Goal: Information Seeking & Learning: Find specific page/section

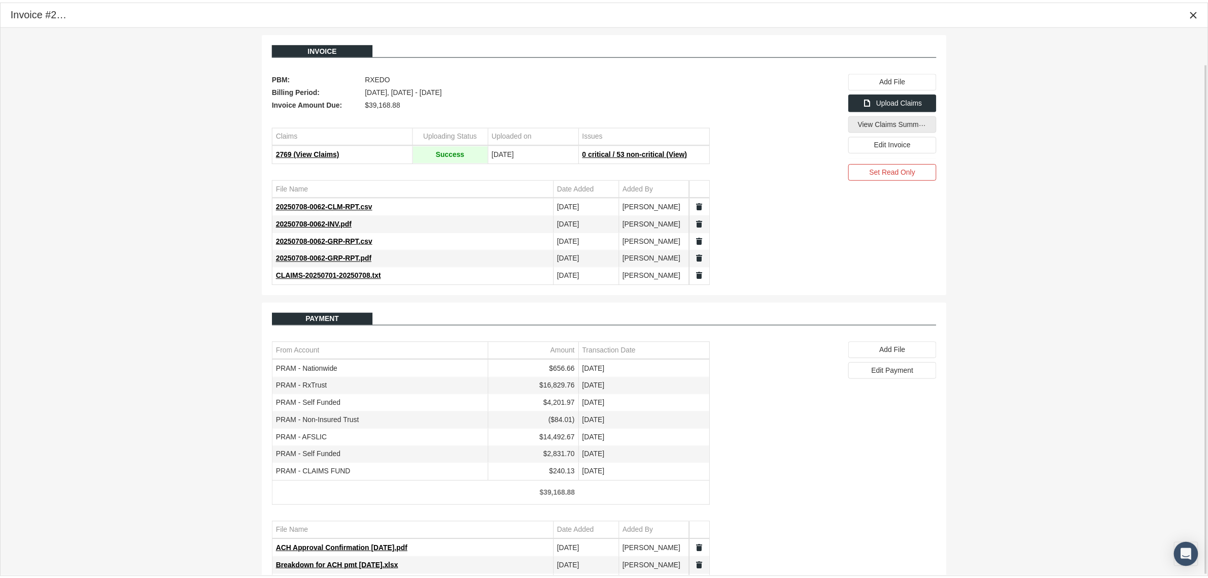
scroll to position [39, 0]
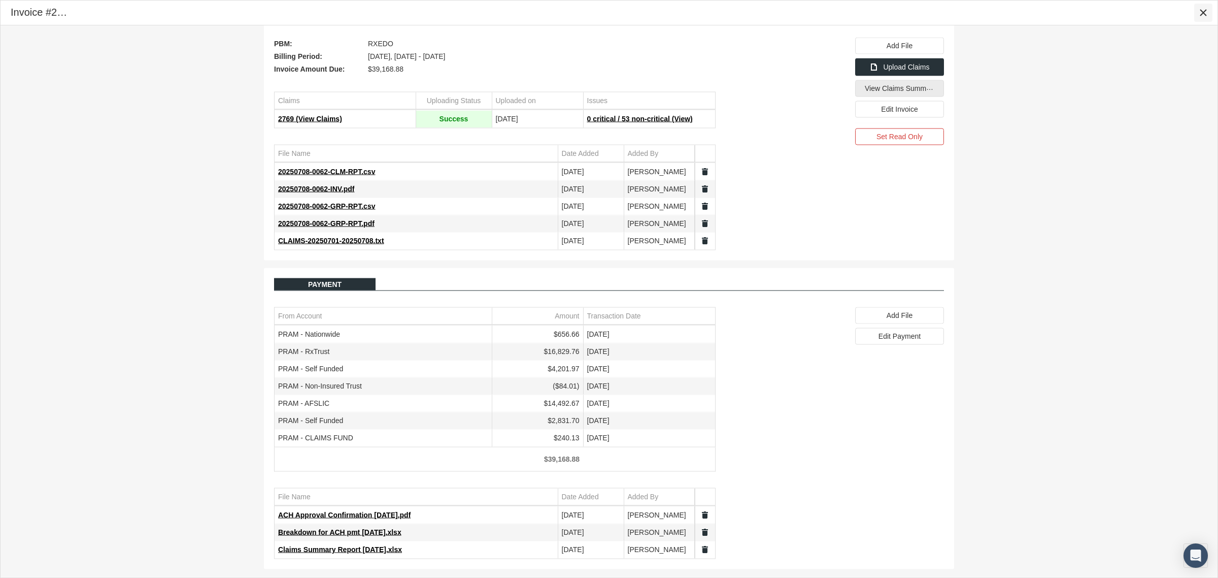
click at [1201, 15] on icon "Close" at bounding box center [1203, 12] width 9 height 9
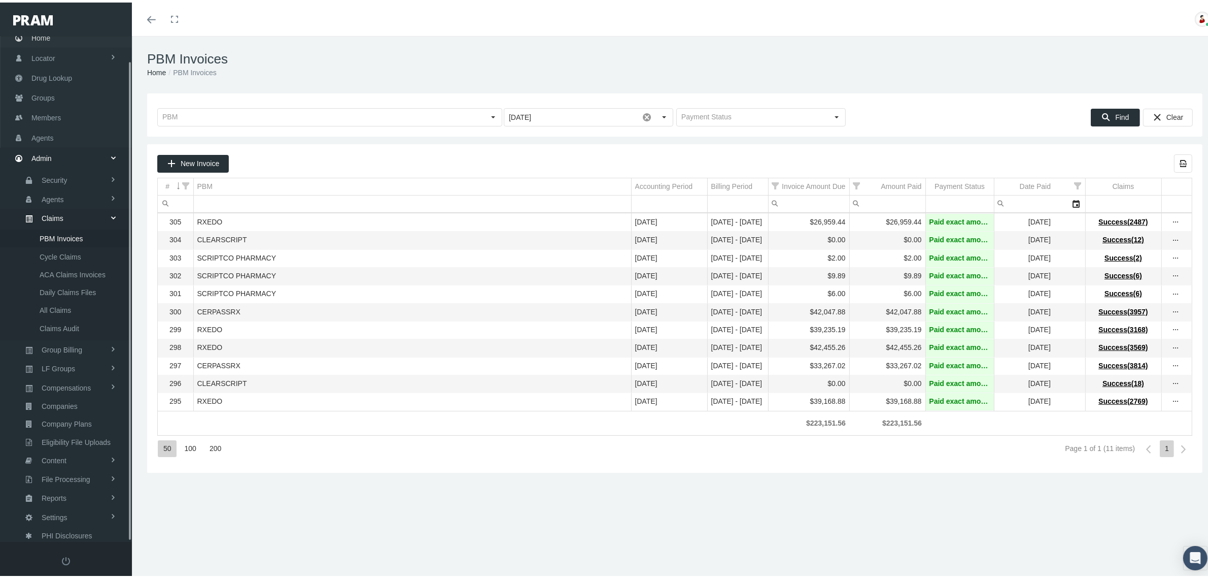
click at [40, 33] on span "Home" at bounding box center [40, 35] width 19 height 19
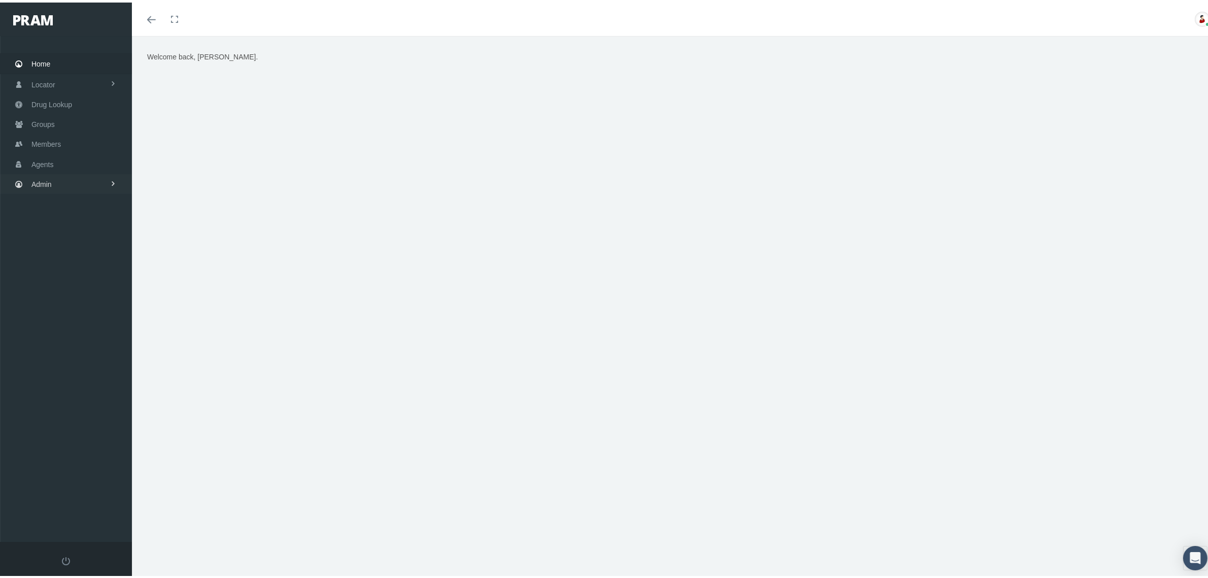
click at [63, 182] on link "Admin" at bounding box center [66, 182] width 132 height 20
click at [69, 236] on link "Claims" at bounding box center [66, 241] width 132 height 18
click at [72, 259] on span "PBM Invoices" at bounding box center [62, 261] width 44 height 17
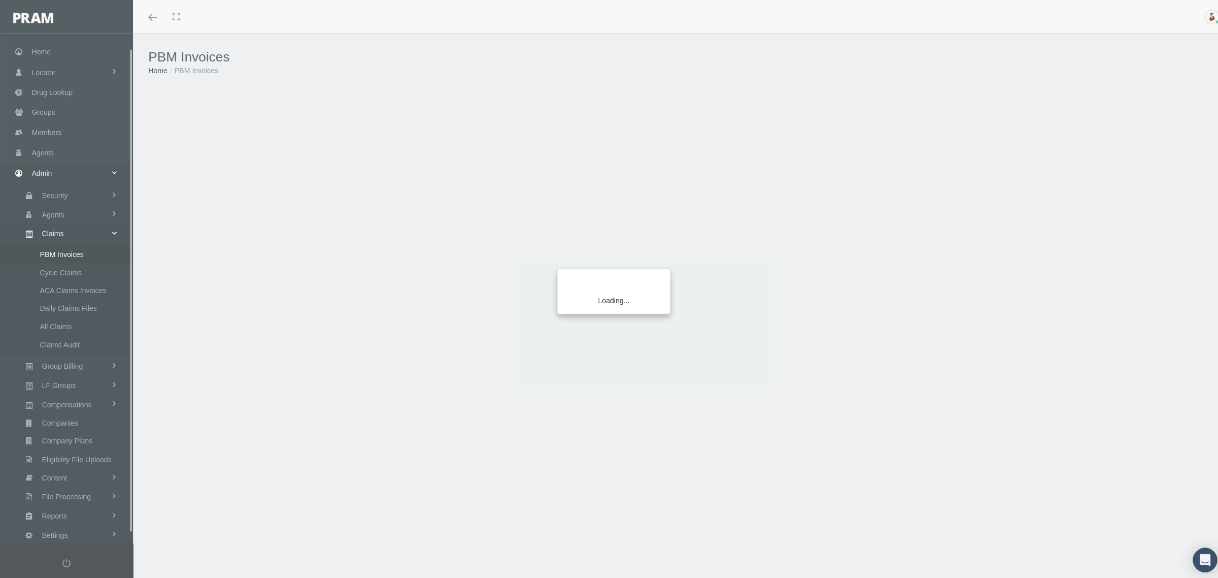
scroll to position [25, 0]
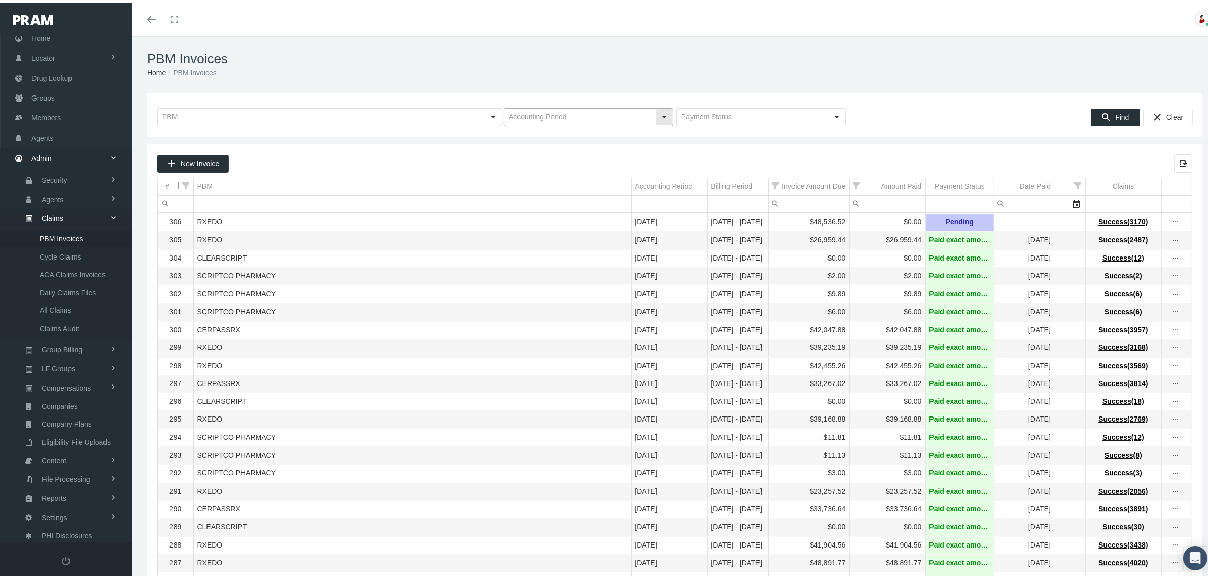
click at [604, 113] on input "text" at bounding box center [579, 114] width 151 height 17
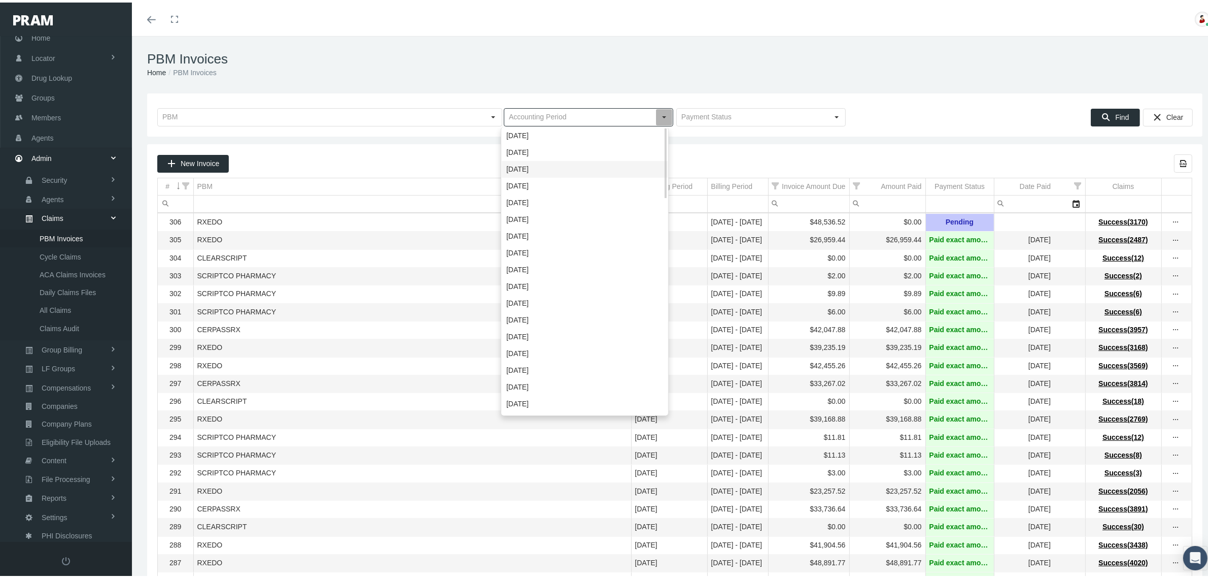
click at [546, 161] on div "[DATE]" at bounding box center [585, 166] width 166 height 17
type input "[DATE]"
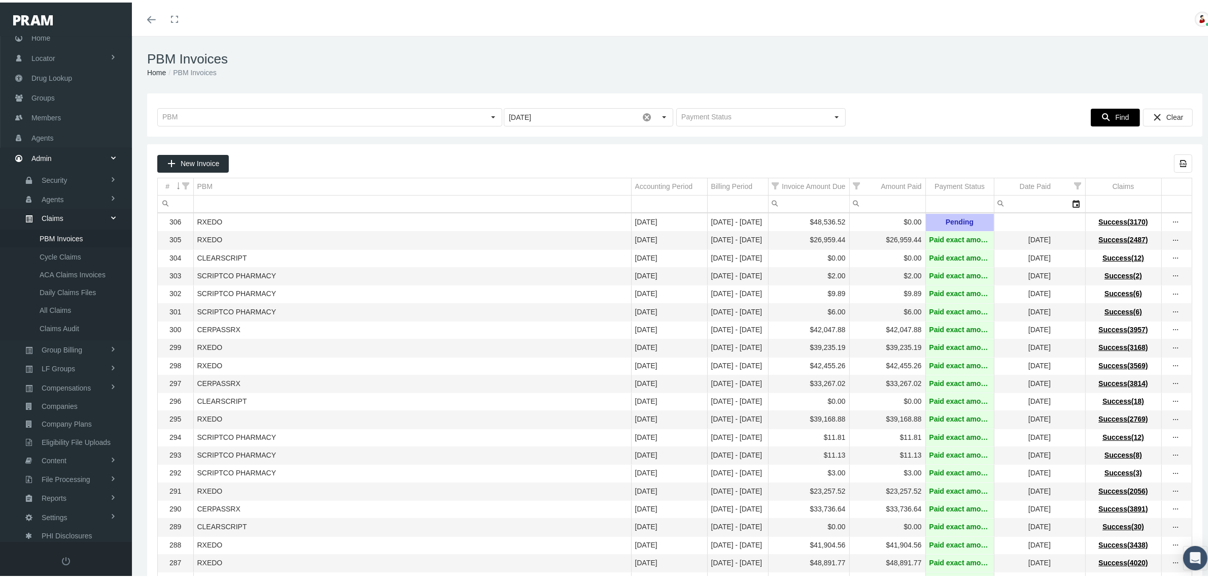
click at [1116, 115] on span "Find" at bounding box center [1123, 115] width 14 height 8
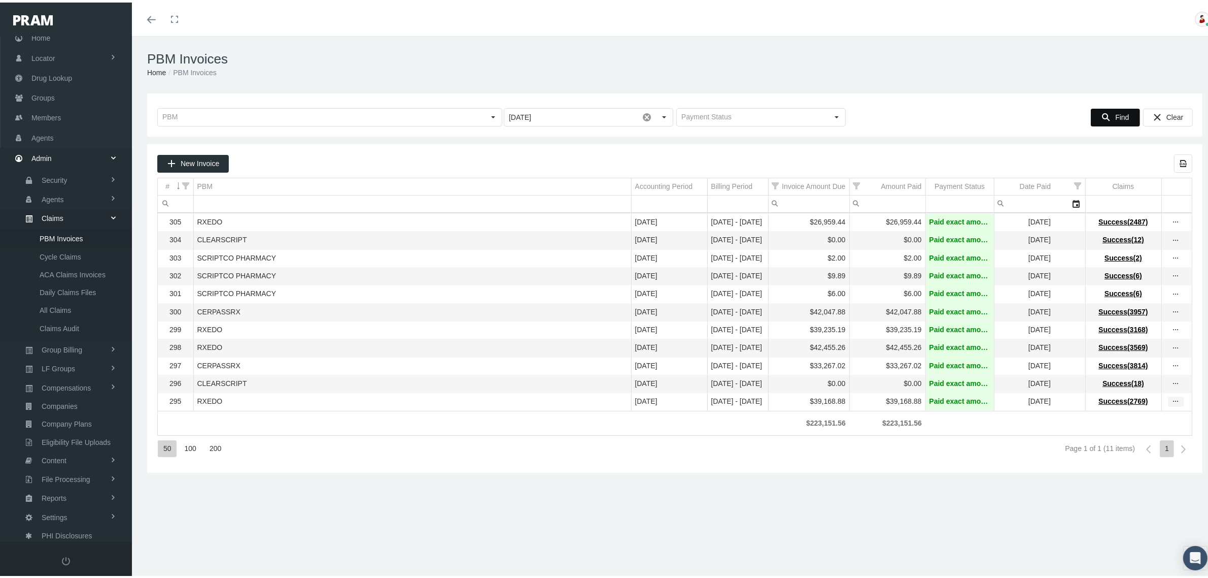
click at [1172, 403] on icon "more" at bounding box center [1176, 398] width 9 height 9
click at [1123, 426] on div "View Invoice" at bounding box center [1123, 425] width 99 height 21
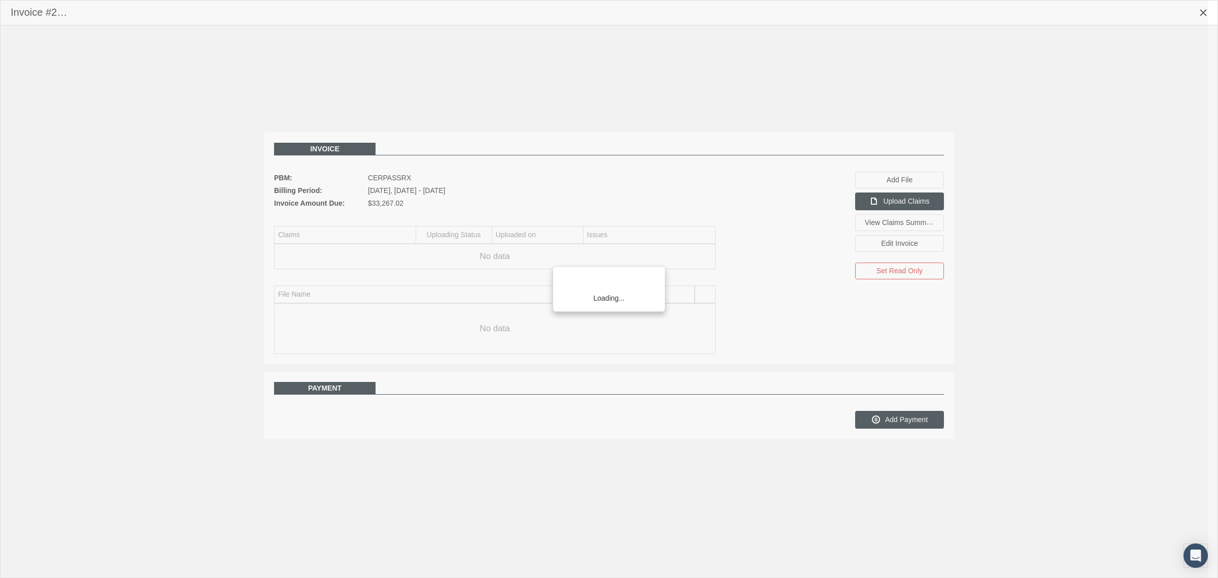
scroll to position [25, 0]
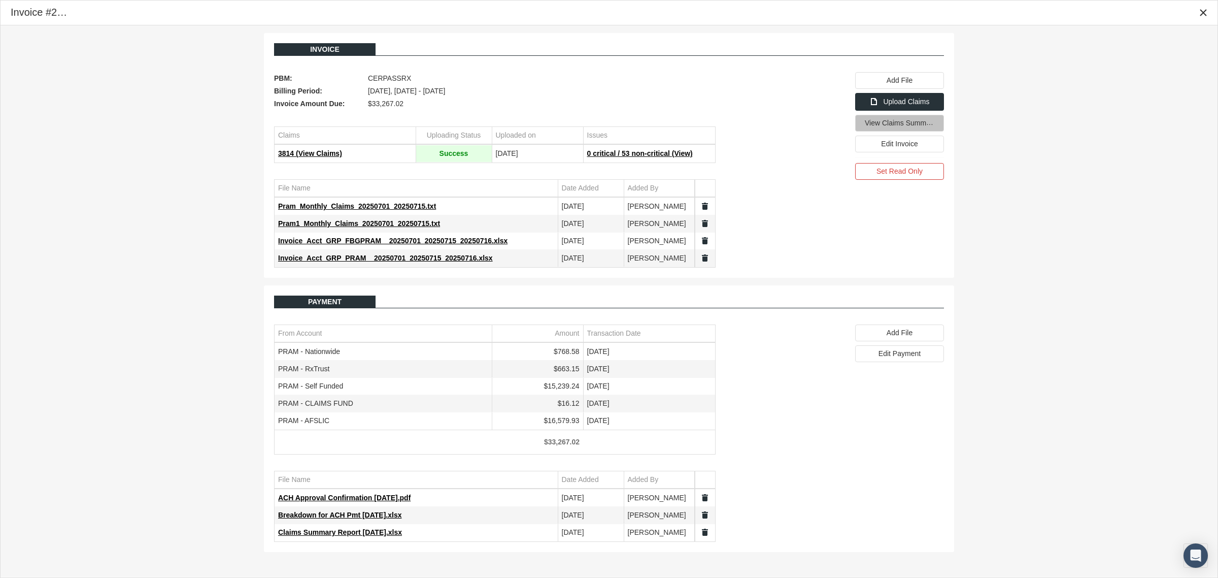
click at [887, 124] on span "View Claims Summary" at bounding box center [901, 122] width 72 height 9
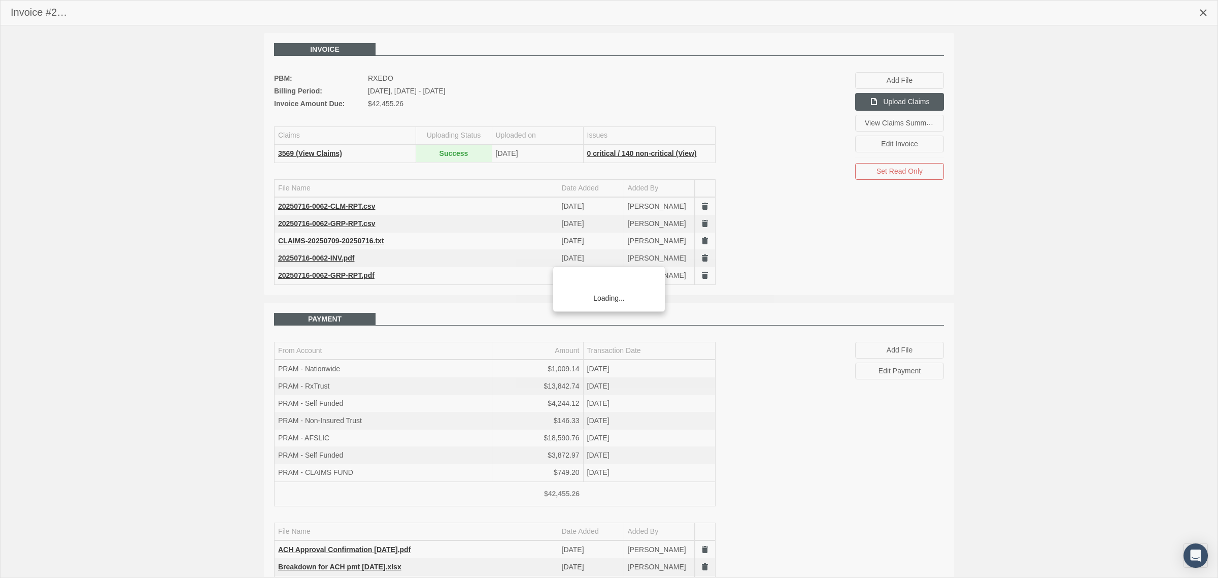
scroll to position [25, 0]
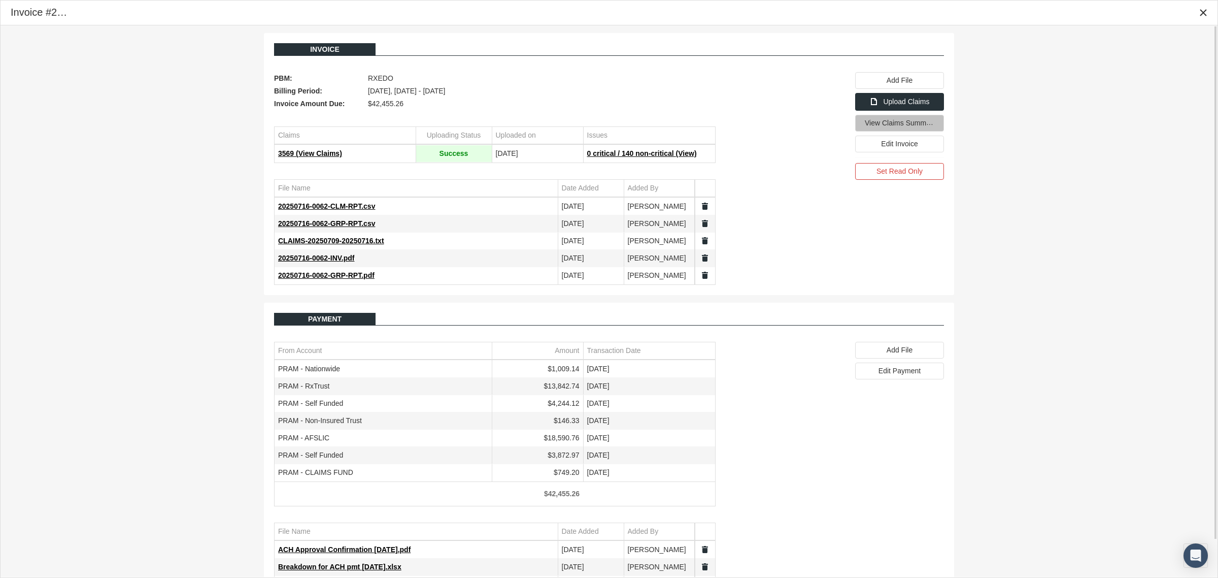
click at [884, 127] on span "View Claims Summary" at bounding box center [901, 122] width 72 height 9
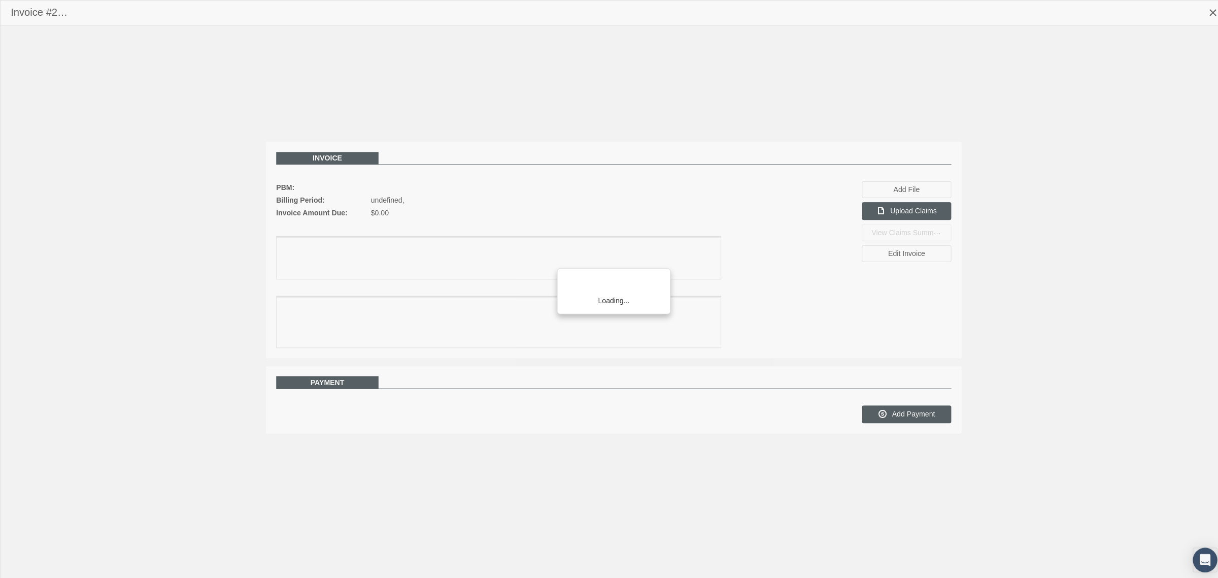
scroll to position [25, 0]
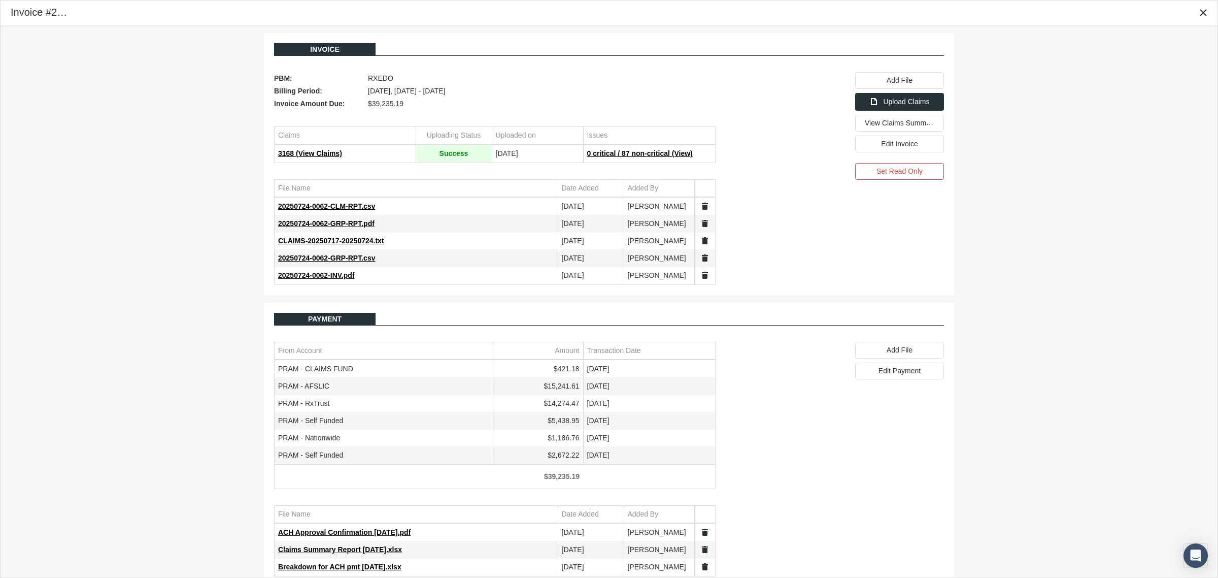
click at [874, 126] on span "View Claims Summary" at bounding box center [901, 123] width 72 height 8
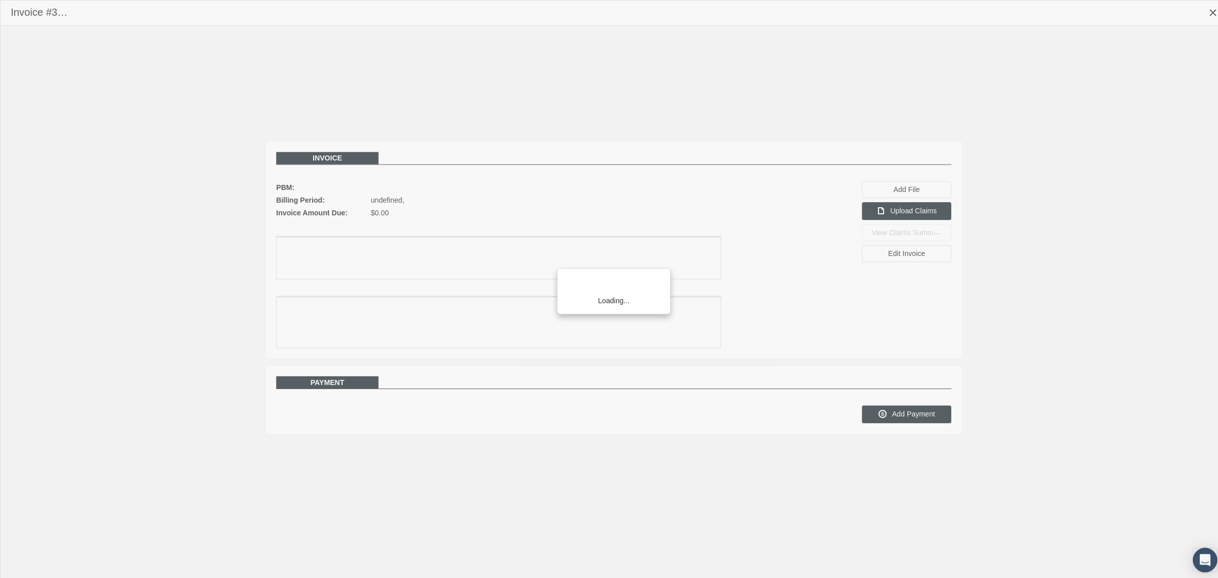
scroll to position [25, 0]
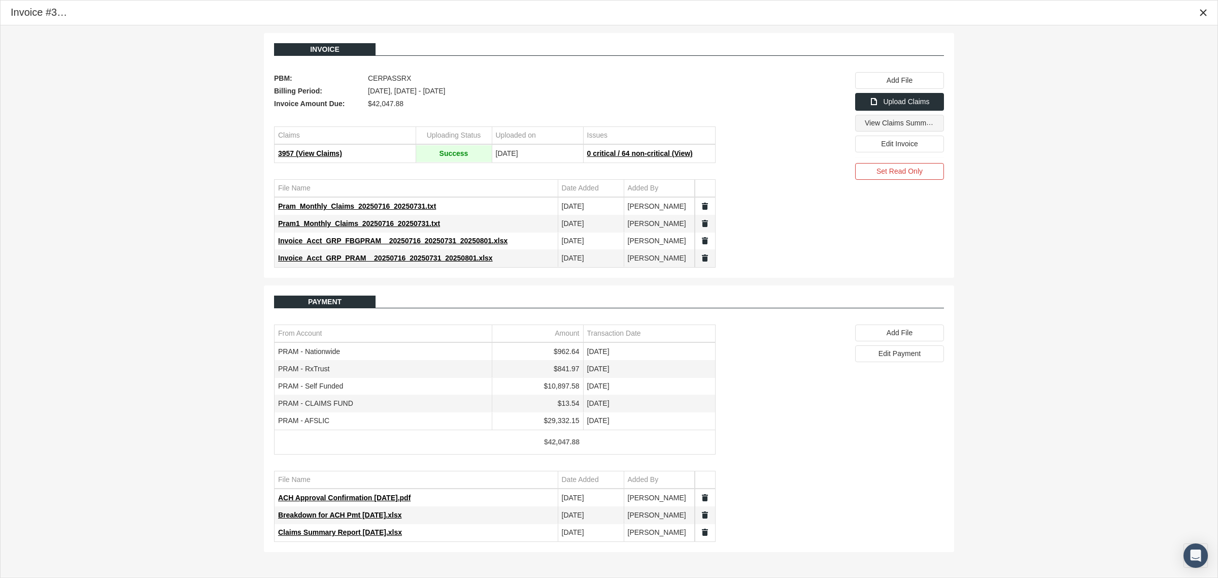
click at [873, 125] on span "View Claims Summary" at bounding box center [901, 123] width 72 height 8
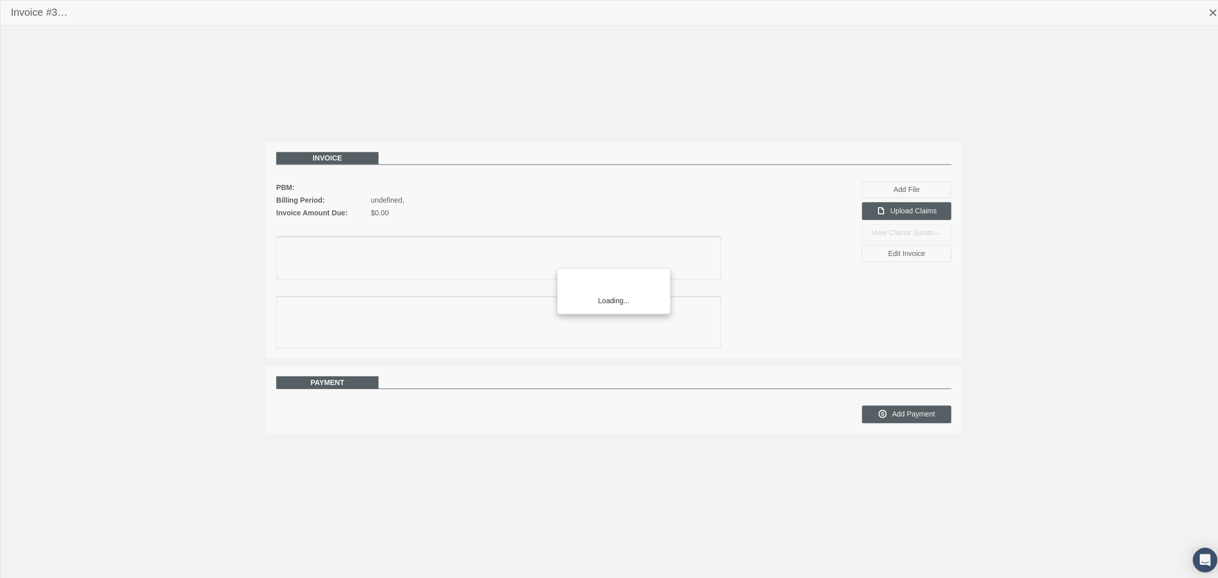
scroll to position [25, 0]
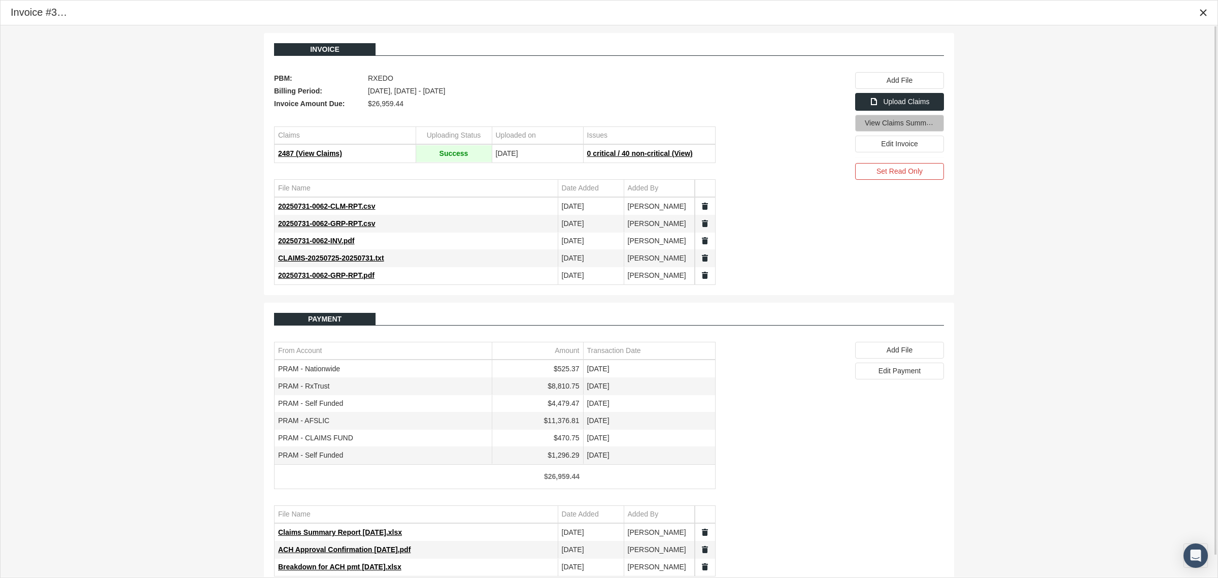
click at [912, 127] on span "View Claims Summary" at bounding box center [901, 123] width 72 height 8
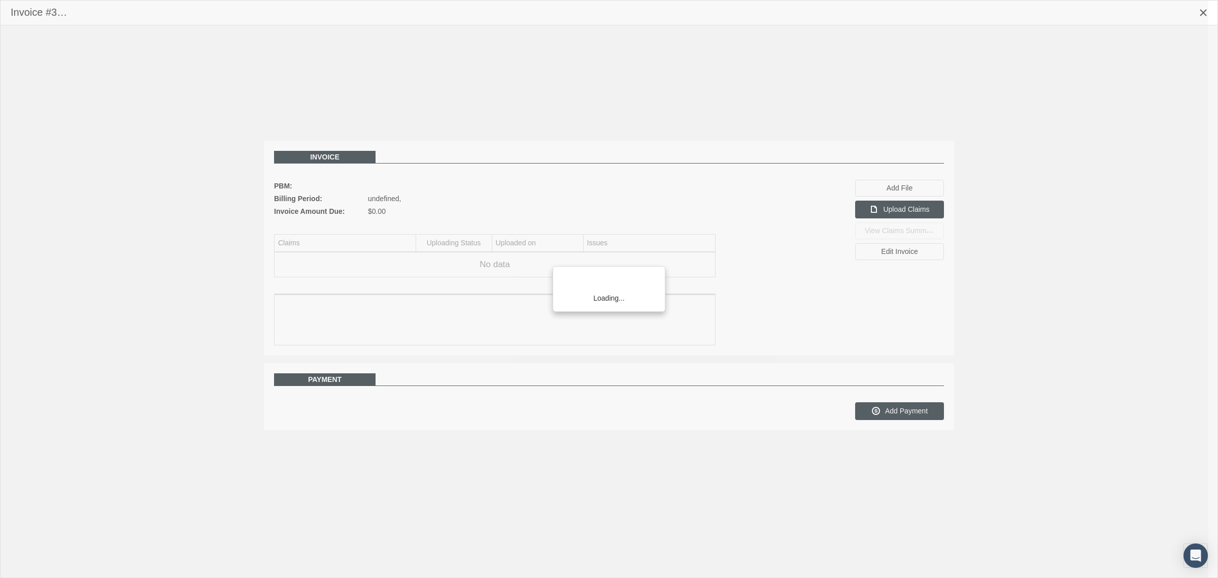
scroll to position [25, 0]
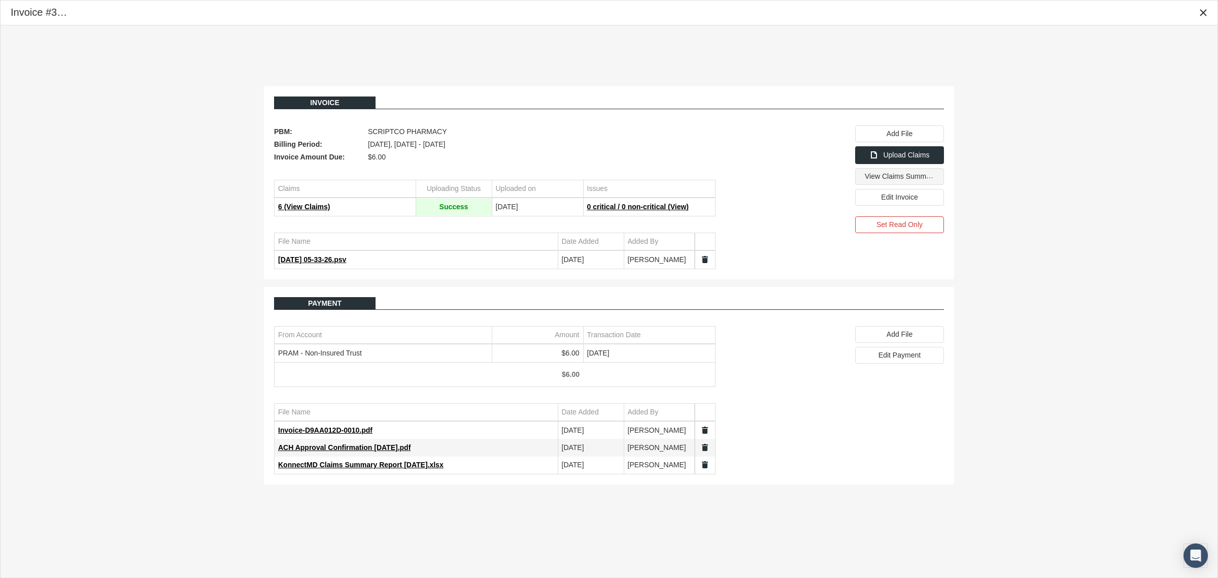
click at [917, 183] on div "View Claims Summary" at bounding box center [900, 177] width 88 height 16
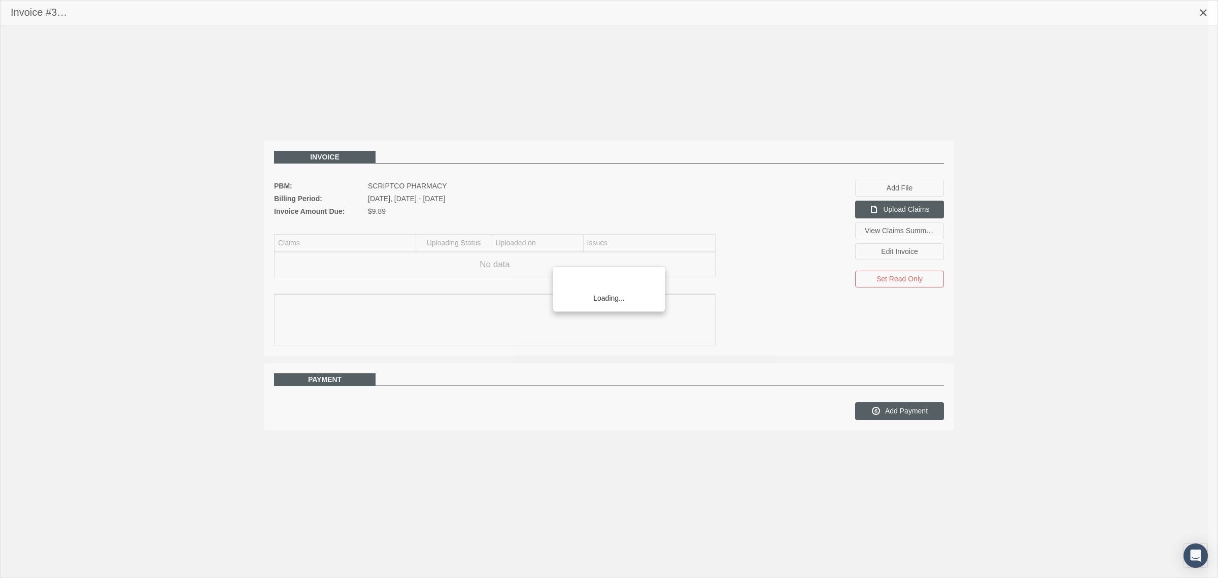
scroll to position [25, 0]
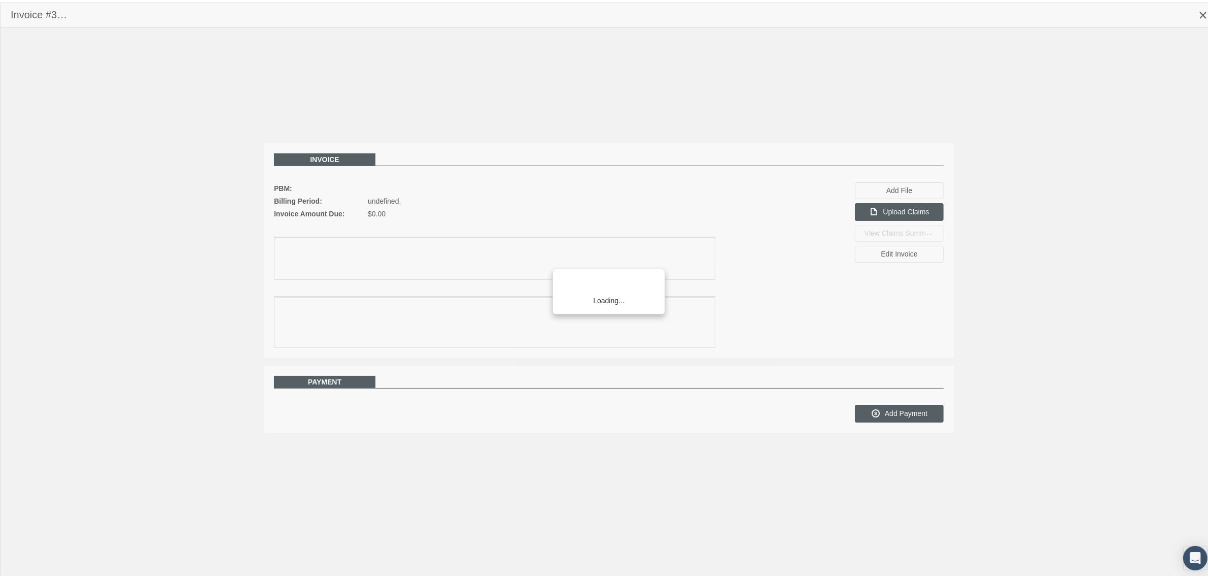
scroll to position [25, 0]
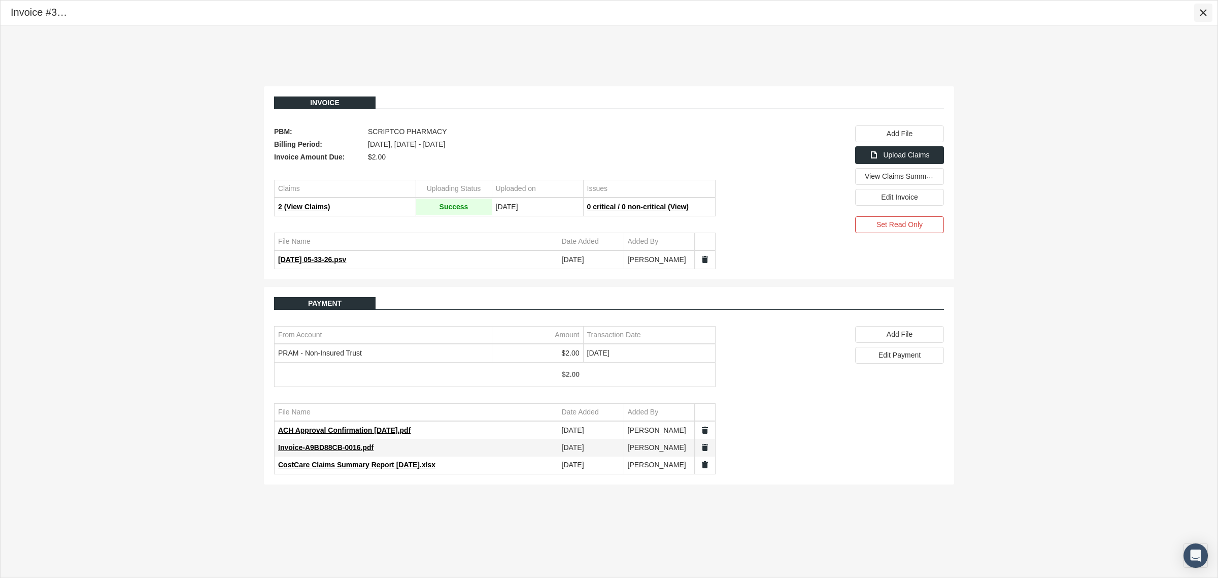
click at [1202, 7] on div "Close" at bounding box center [1203, 12] width 17 height 17
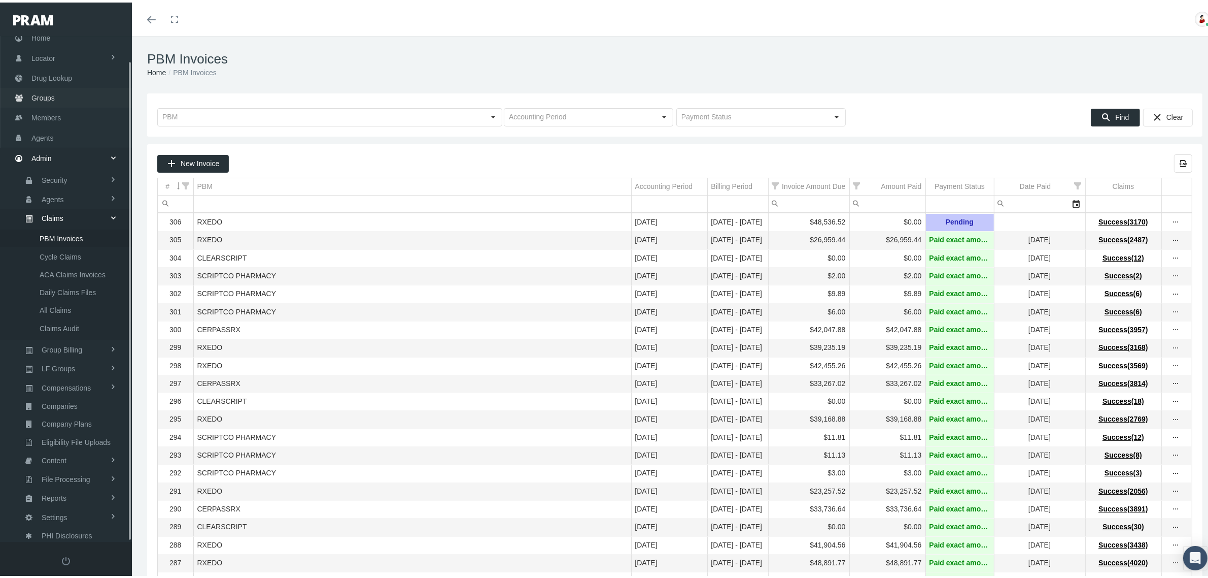
click at [42, 95] on span "Groups" at bounding box center [42, 95] width 23 height 19
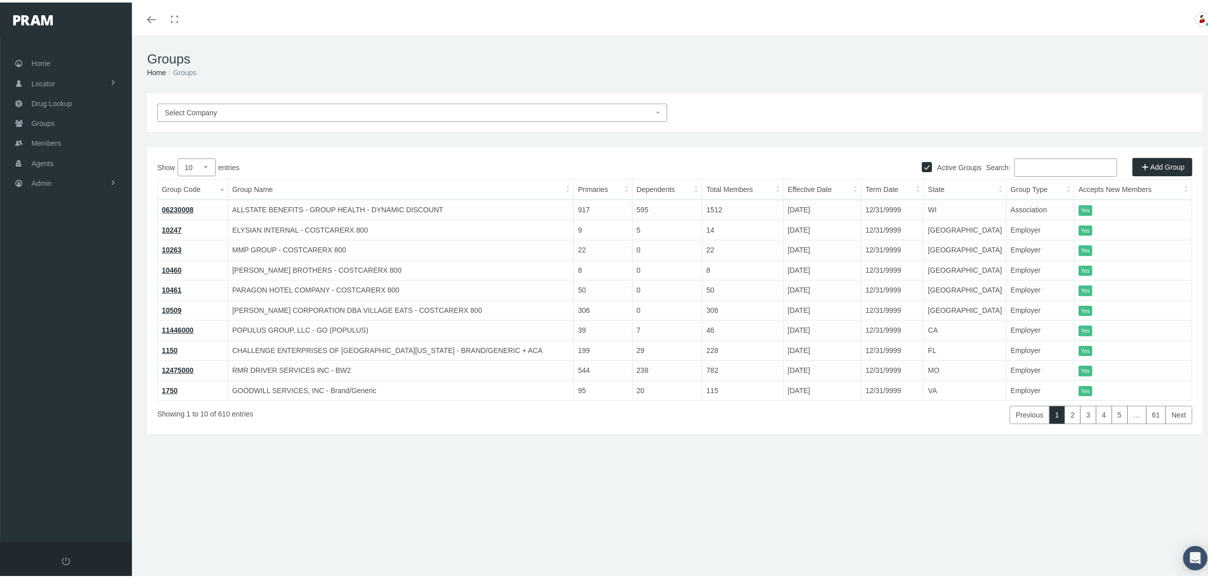
click at [1039, 159] on input "Search:" at bounding box center [1066, 165] width 103 height 18
paste input "724104"
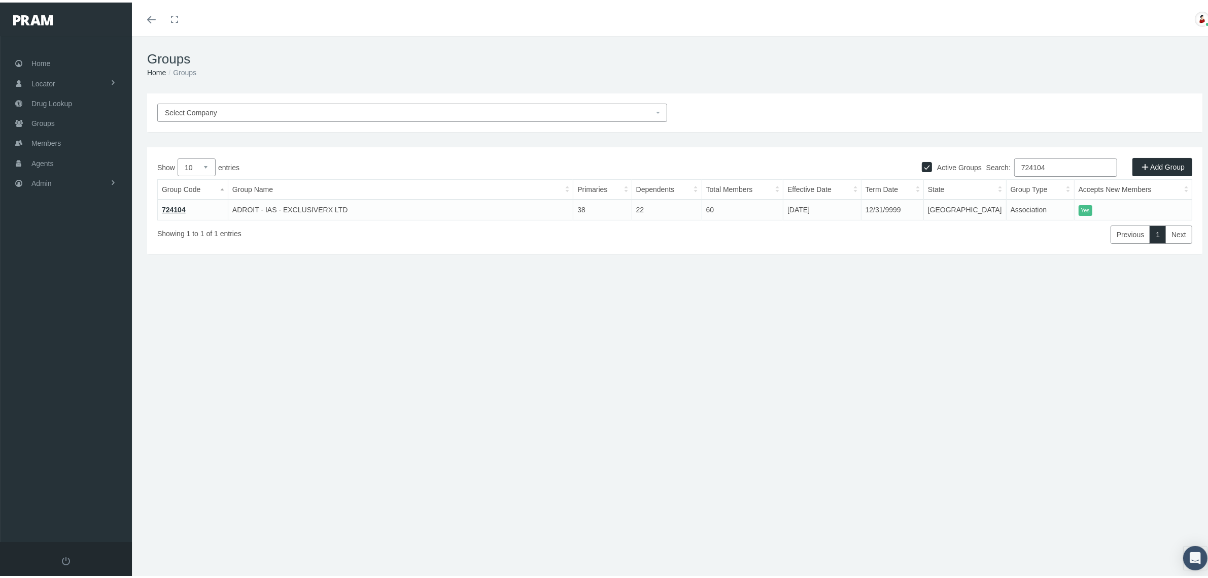
type input "724104"
click at [178, 204] on link "724104" at bounding box center [174, 207] width 24 height 8
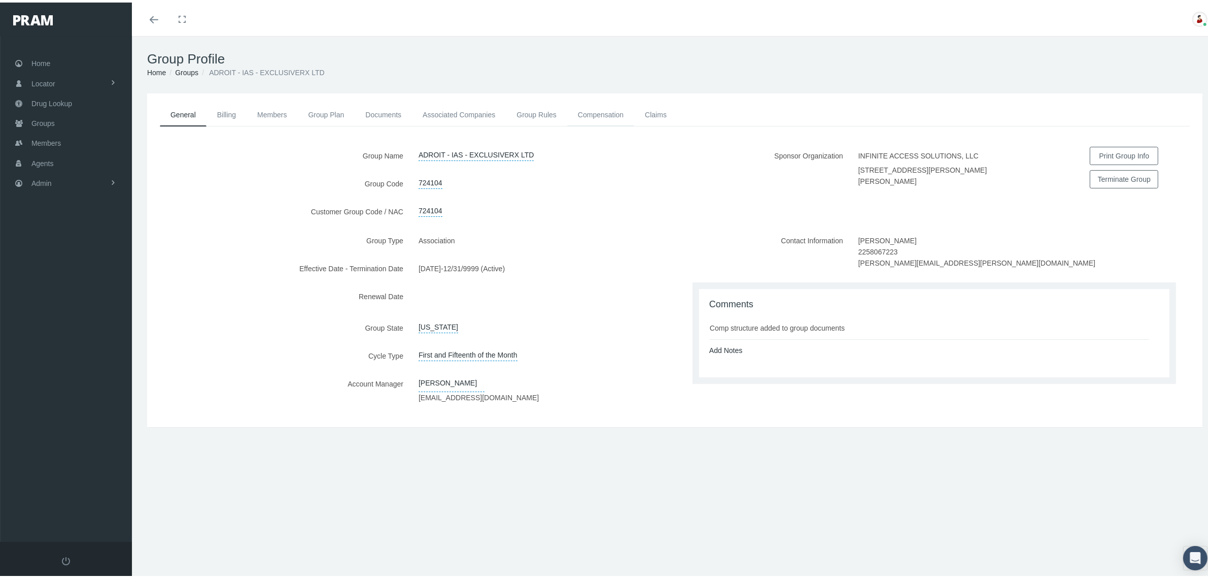
click at [605, 107] on link "Compensation" at bounding box center [600, 112] width 67 height 22
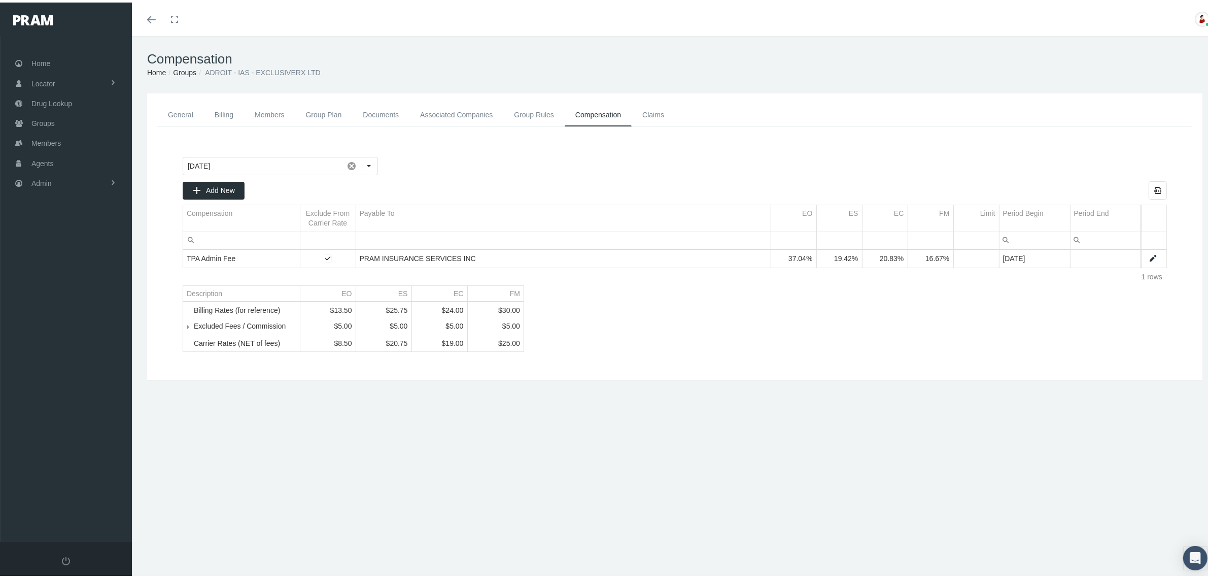
click at [194, 328] on span "Tree list" at bounding box center [194, 323] width 0 height 9
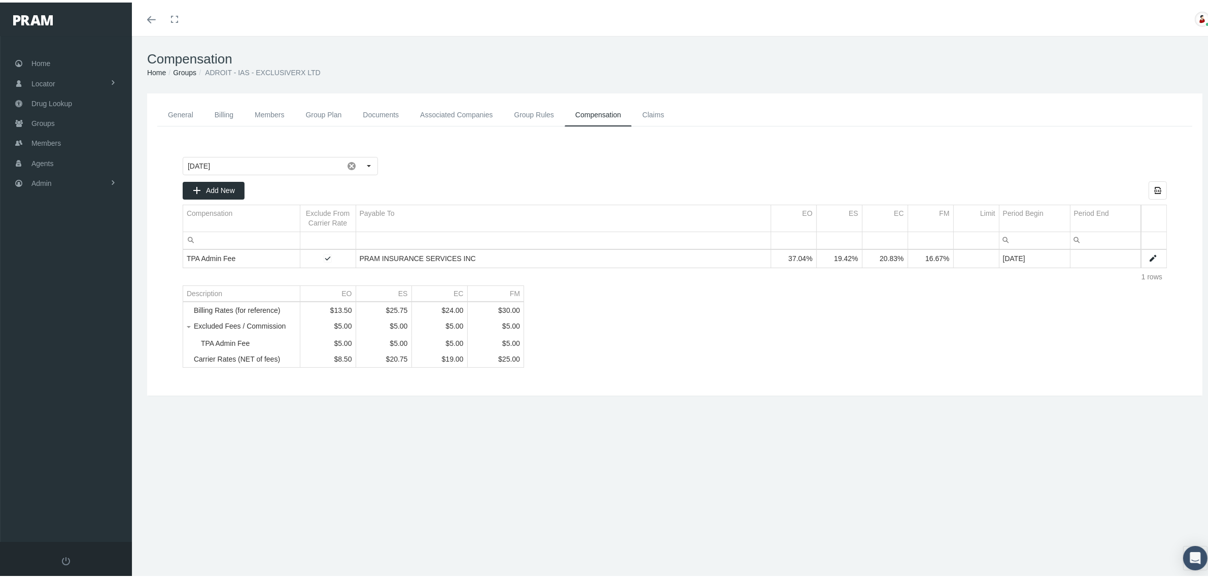
click at [185, 70] on link "Groups" at bounding box center [184, 70] width 23 height 8
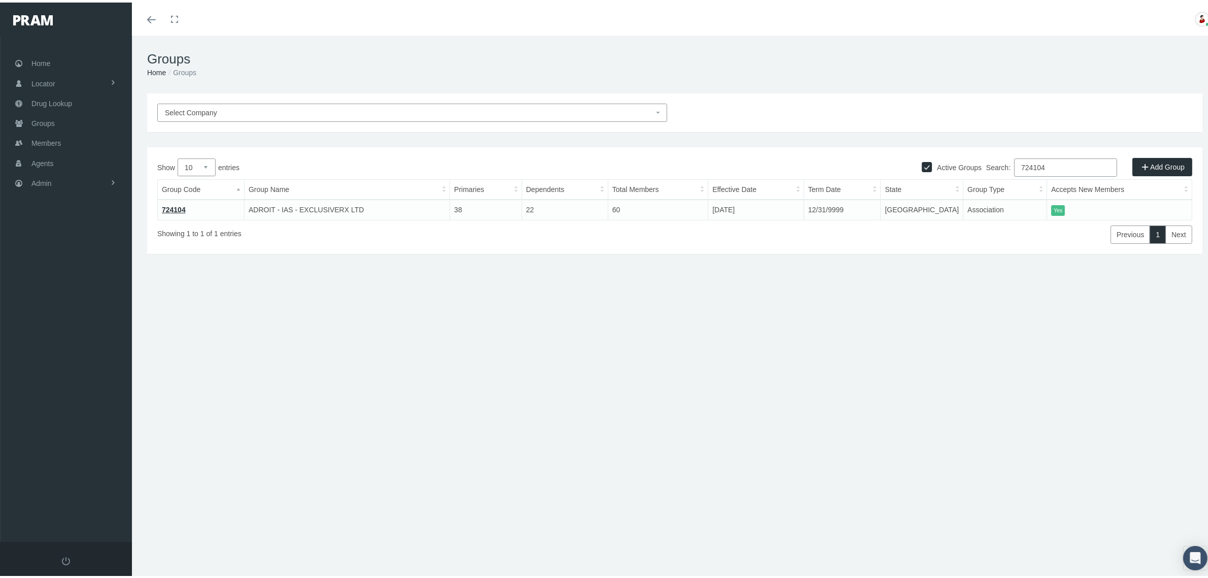
click at [1033, 162] on input "724104" at bounding box center [1066, 165] width 103 height 18
paste input "IB0181"
type input "IB0181"
click at [181, 205] on link "IB0181" at bounding box center [173, 207] width 23 height 8
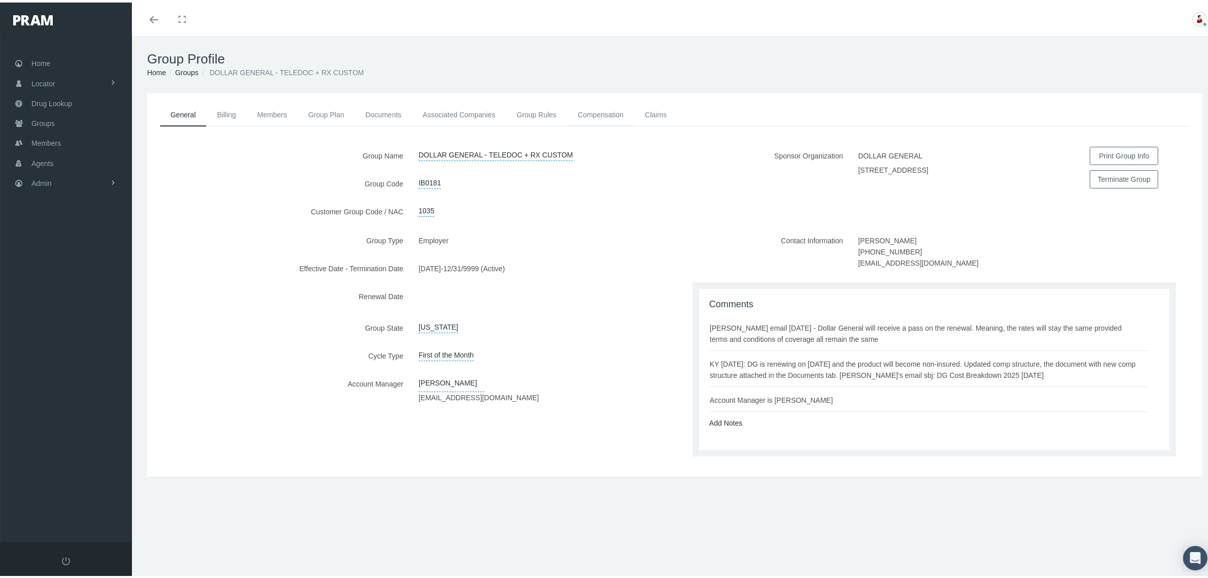
click at [610, 107] on link "Compensation" at bounding box center [600, 112] width 67 height 22
